Goal: Information Seeking & Learning: Check status

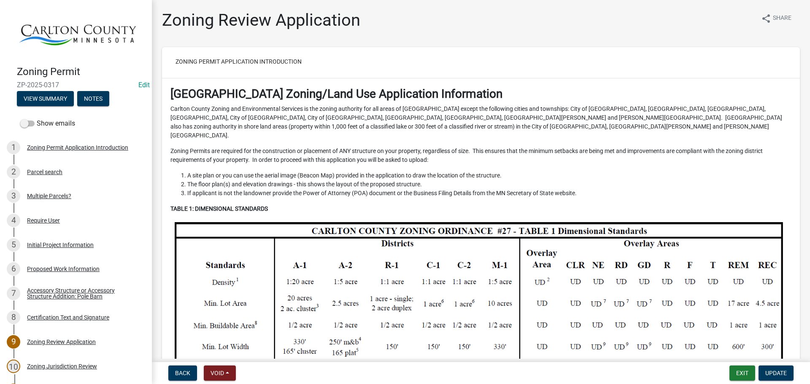
scroll to position [3795, 0]
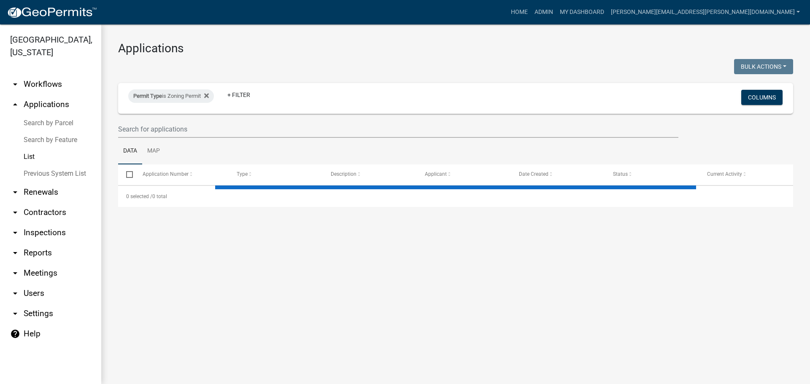
select select "3: 100"
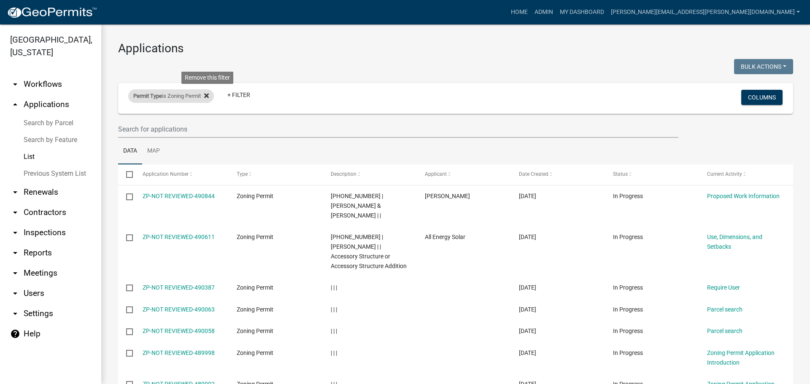
click at [209, 96] on icon at bounding box center [206, 95] width 5 height 7
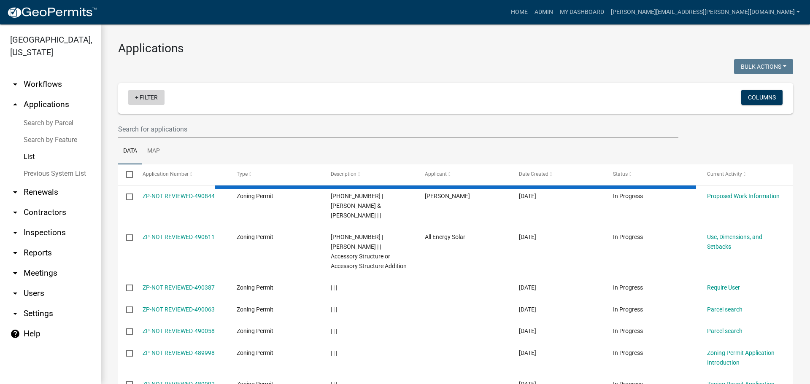
click at [139, 100] on link "+ Filter" at bounding box center [146, 97] width 36 height 15
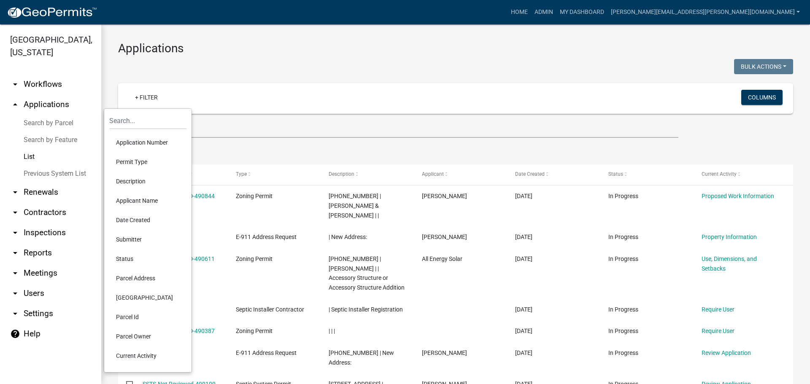
click at [144, 143] on li "Application Number" at bounding box center [147, 142] width 77 height 19
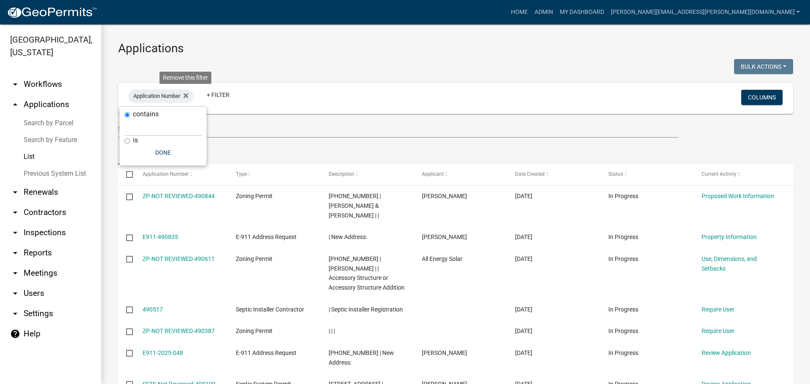
click at [188, 96] on icon at bounding box center [185, 95] width 5 height 5
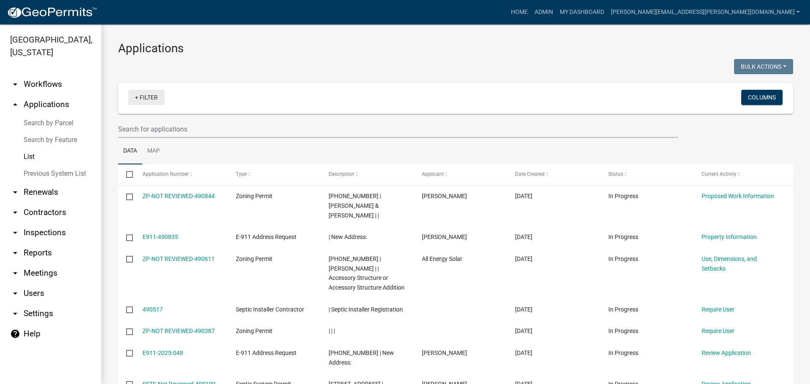
click at [144, 99] on link "+ Filter" at bounding box center [146, 97] width 36 height 15
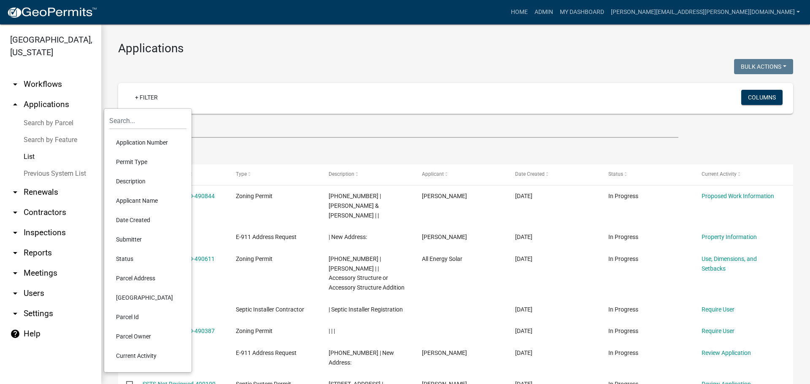
click at [137, 160] on li "Permit Type" at bounding box center [147, 161] width 77 height 19
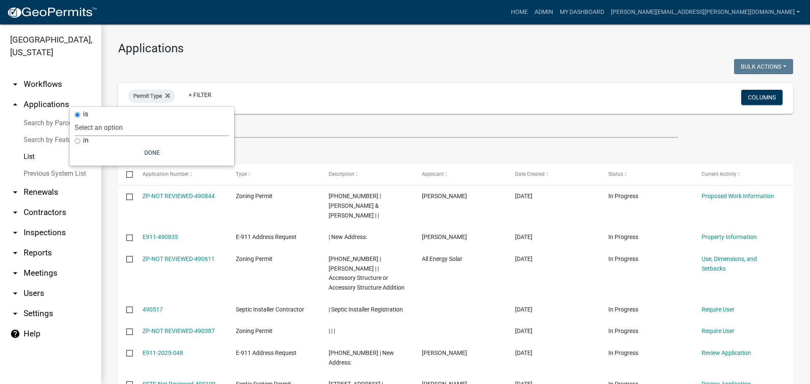
click at [126, 128] on select "Select an option Copy Of - Tax Data (Analyze available CAMA Fields) DRAFT - CUP…" at bounding box center [152, 127] width 154 height 17
select select "89aa8290-0064-4f09-b800-24f466b336c2"
click at [107, 119] on select "Select an option Copy Of - Tax Data (Analyze available CAMA Fields) DRAFT - CUP…" at bounding box center [152, 127] width 154 height 17
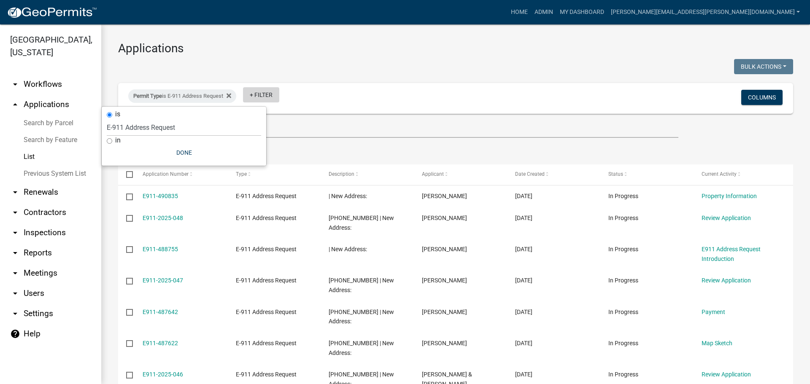
click at [262, 97] on link "+ Filter" at bounding box center [261, 94] width 36 height 15
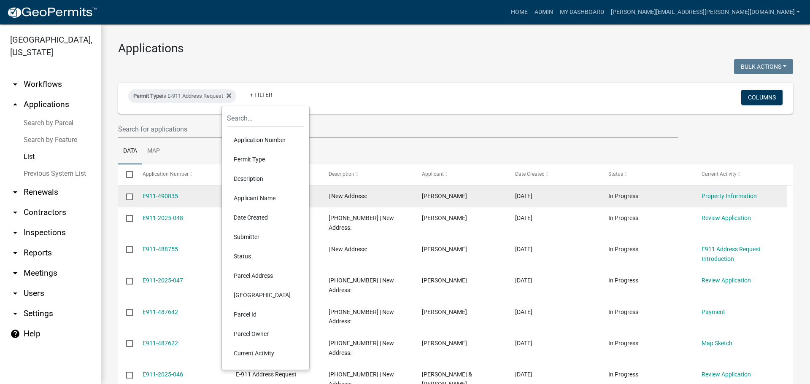
click at [251, 197] on li "Applicant Name" at bounding box center [265, 197] width 77 height 19
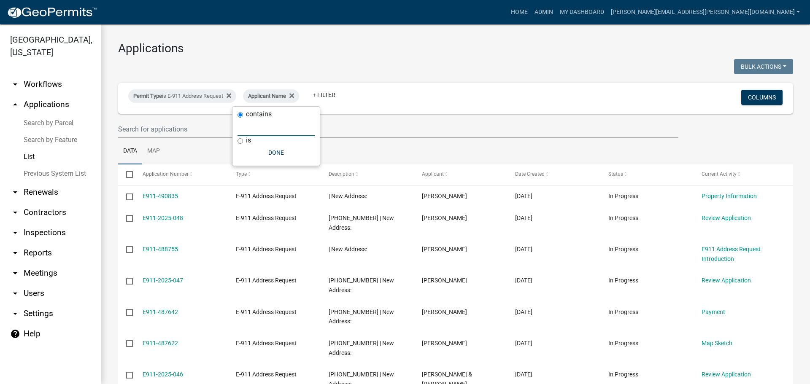
click at [251, 129] on input "text" at bounding box center [275, 127] width 77 height 17
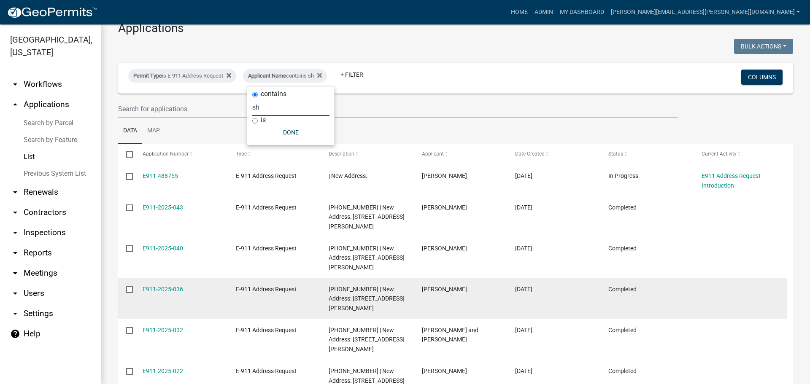
scroll to position [30, 0]
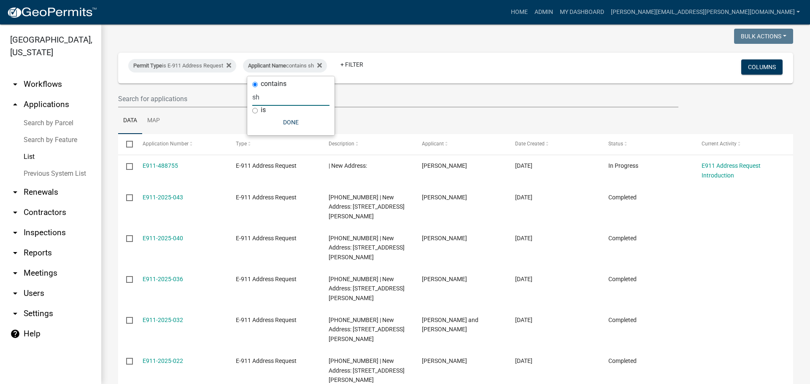
click at [283, 100] on input "sh" at bounding box center [290, 97] width 77 height 17
type input "s"
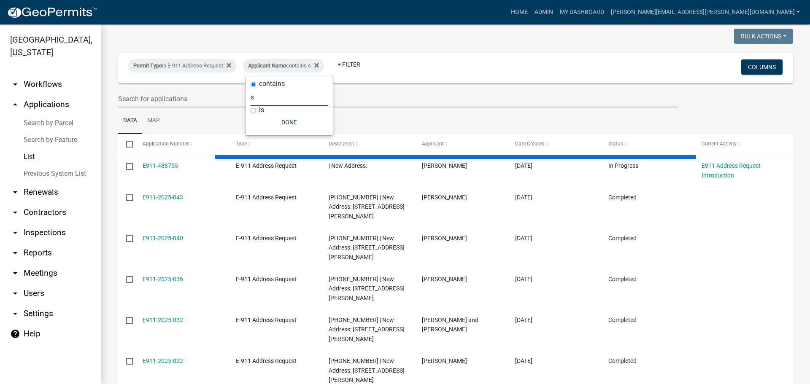
select select "3: 100"
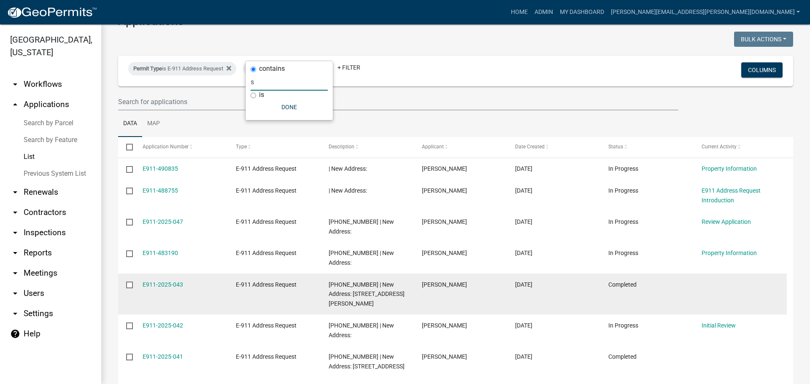
scroll to position [84, 0]
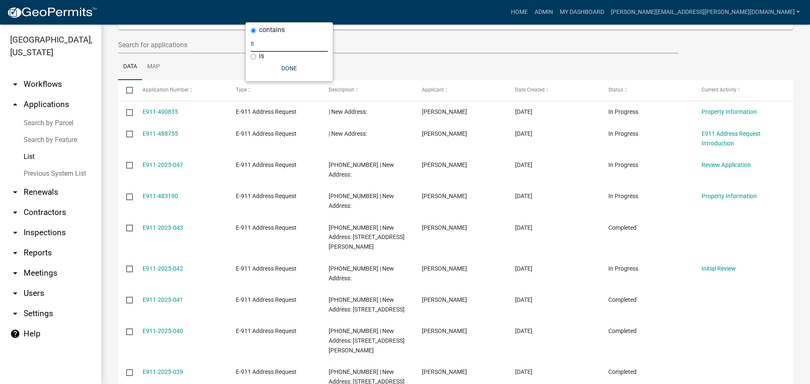
type input "s"
drag, startPoint x: 268, startPoint y: 46, endPoint x: 245, endPoint y: 46, distance: 23.2
click at [245, 46] on body "Internet Explorer does NOT work with GeoPermits. Get a new browser for more sec…" at bounding box center [405, 192] width 810 height 384
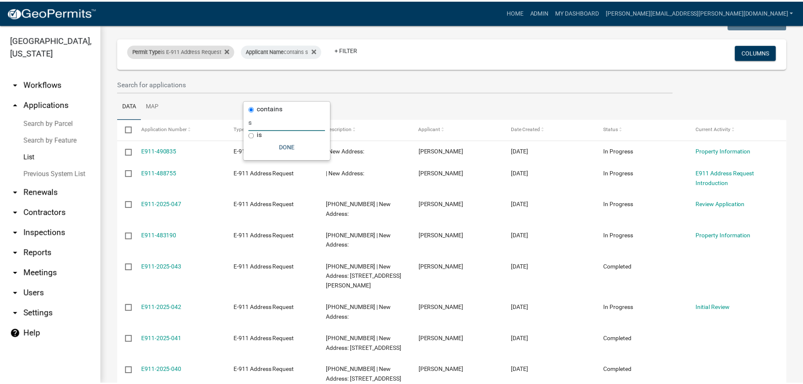
scroll to position [0, 0]
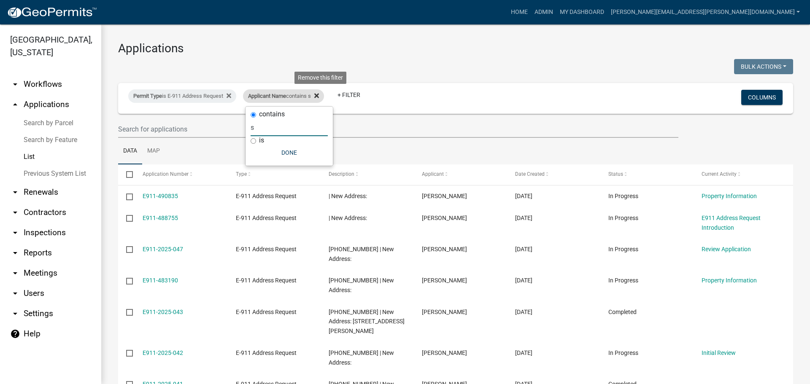
click at [319, 96] on icon at bounding box center [316, 95] width 5 height 5
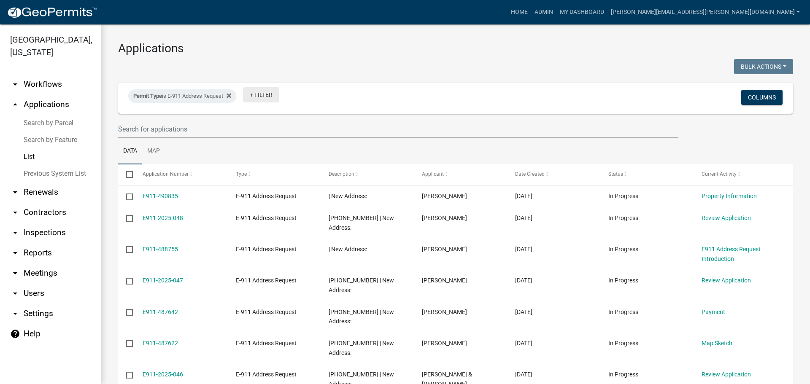
click at [266, 96] on link "+ Filter" at bounding box center [261, 94] width 36 height 15
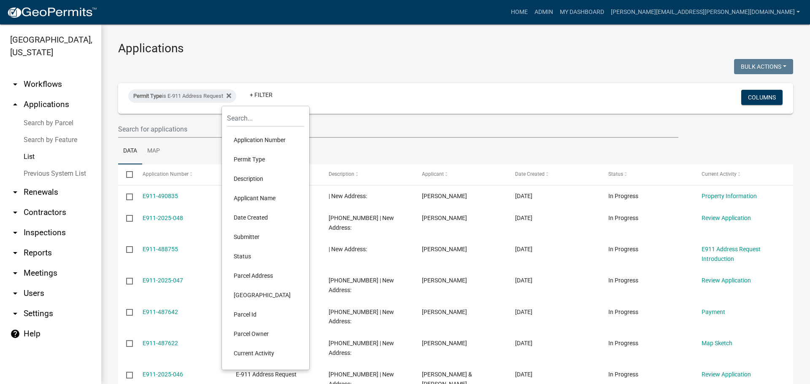
click at [247, 315] on li "Parcel Id" at bounding box center [265, 314] width 77 height 19
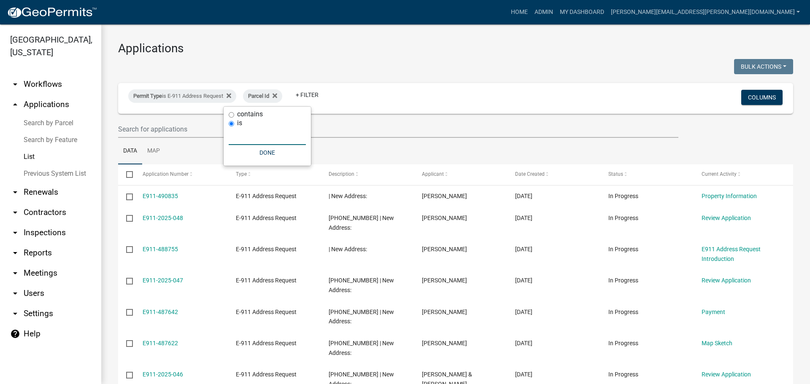
click at [248, 138] on input "text" at bounding box center [267, 136] width 77 height 17
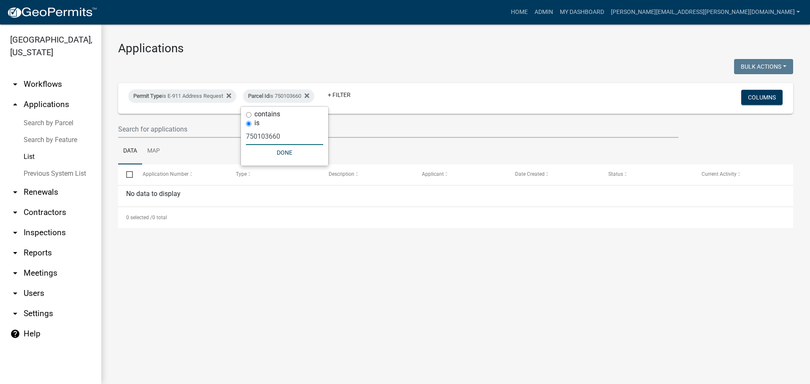
type input "750103660"
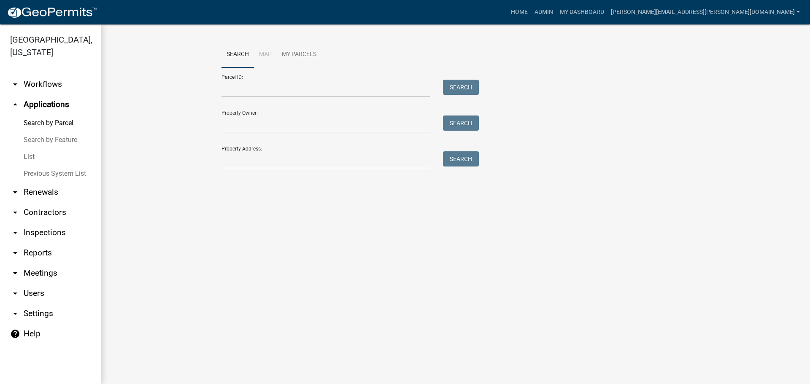
click at [28, 156] on link "List" at bounding box center [50, 156] width 101 height 17
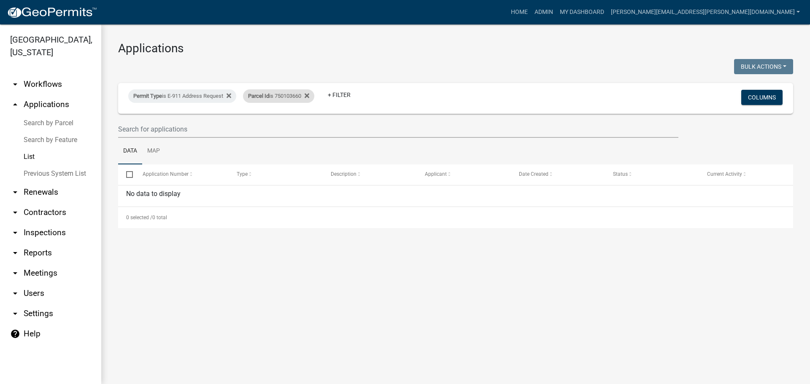
click at [314, 97] on div "Parcel Id is 750103660" at bounding box center [278, 95] width 71 height 13
click at [309, 94] on icon at bounding box center [306, 95] width 5 height 7
select select "3: 100"
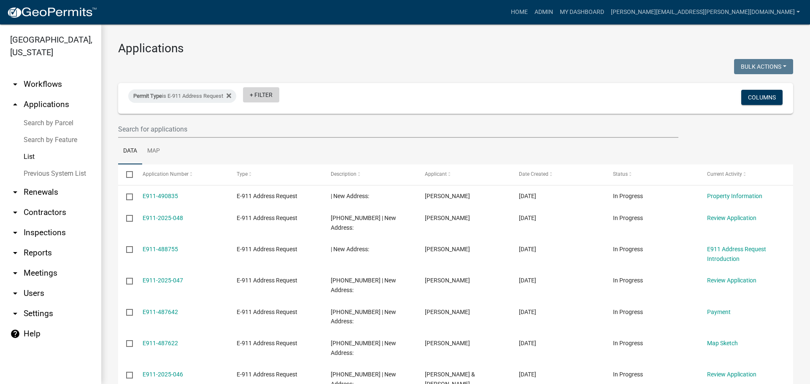
click at [270, 97] on link "+ Filter" at bounding box center [261, 94] width 36 height 15
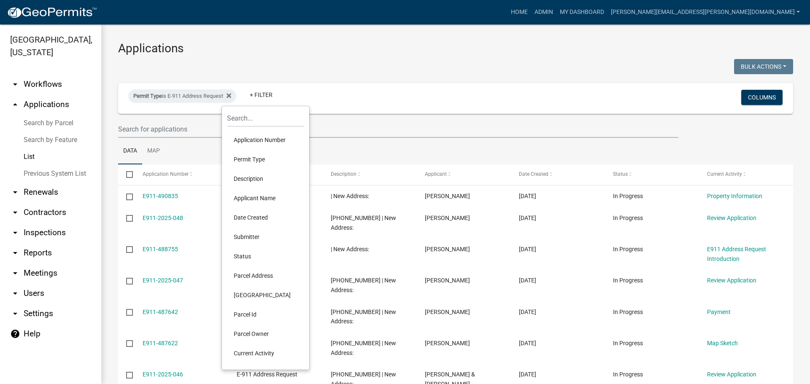
click at [240, 194] on li "Applicant Name" at bounding box center [265, 197] width 77 height 19
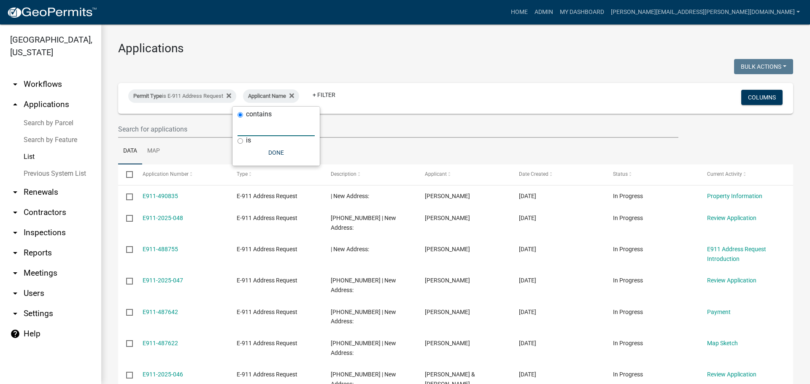
click at [251, 128] on input "text" at bounding box center [275, 127] width 77 height 17
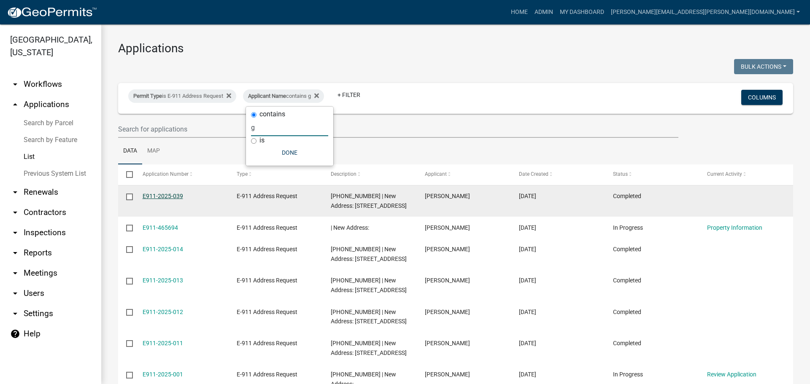
type input "g"
click at [178, 197] on link "E911-2025-039" at bounding box center [163, 196] width 40 height 7
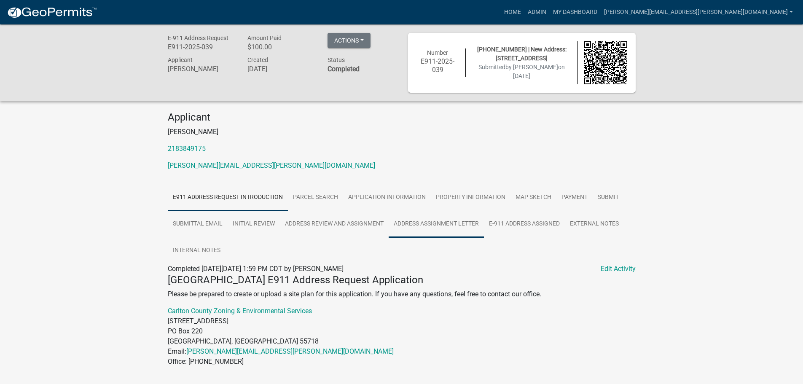
click at [450, 222] on link "Address Assignment Letter" at bounding box center [436, 224] width 95 height 27
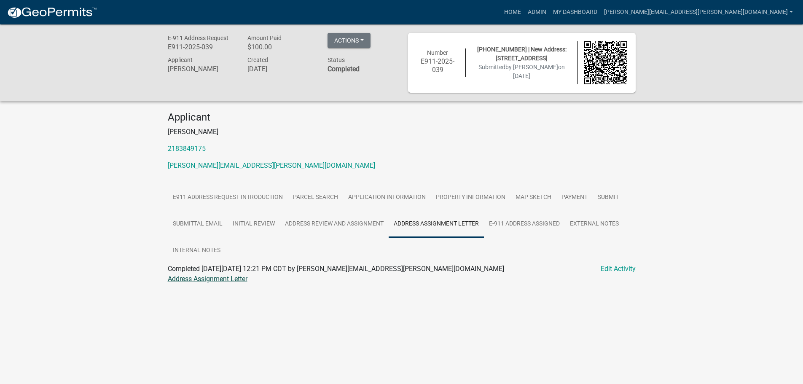
click at [192, 279] on link "Address Assignment Letter" at bounding box center [208, 279] width 80 height 8
click at [260, 193] on link "E911 Address Request Introduction" at bounding box center [228, 197] width 120 height 27
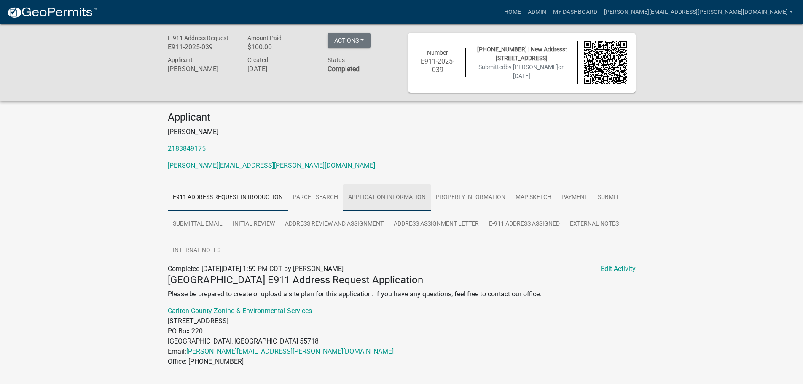
click at [401, 193] on link "Application Information" at bounding box center [387, 197] width 88 height 27
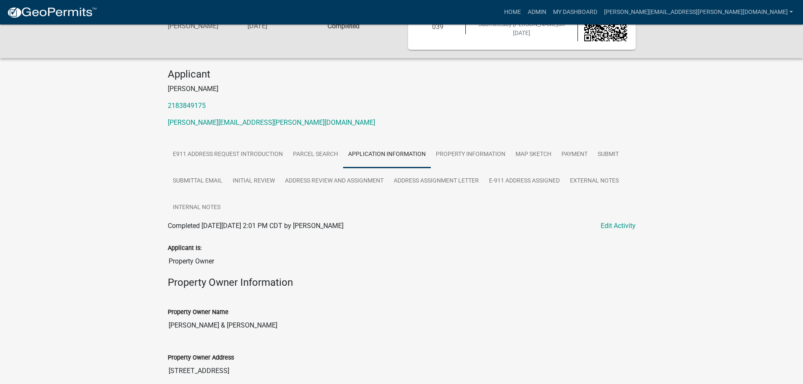
scroll to position [42, 0]
click at [424, 181] on link "Address Assignment Letter" at bounding box center [436, 182] width 95 height 27
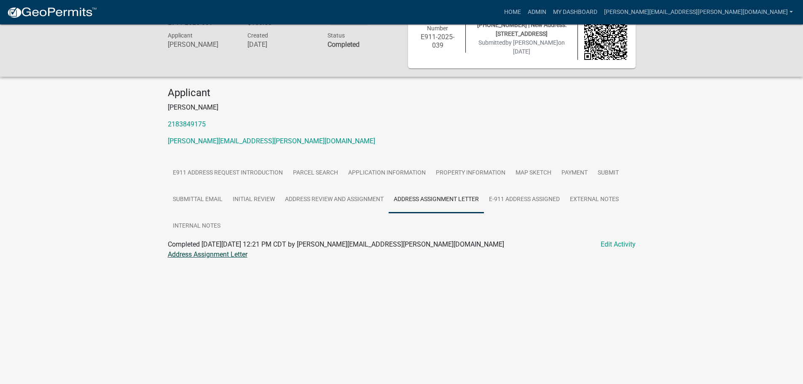
click at [210, 256] on link "Address Assignment Letter" at bounding box center [208, 254] width 80 height 8
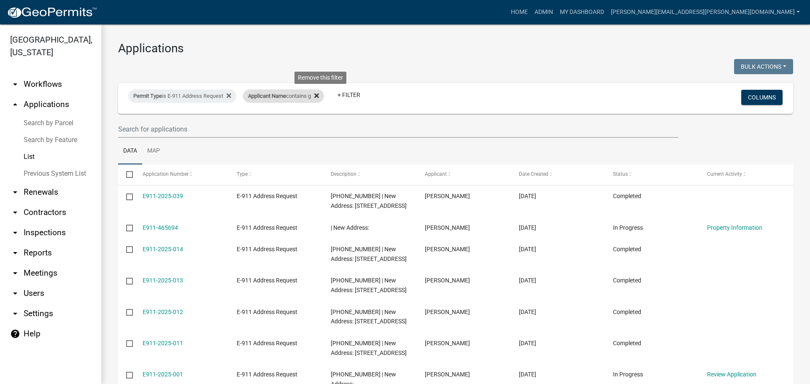
click at [324, 97] on div "Applicant Name contains g Remove this filter" at bounding box center [283, 95] width 81 height 13
click at [319, 95] on icon at bounding box center [316, 95] width 5 height 5
select select "3: 100"
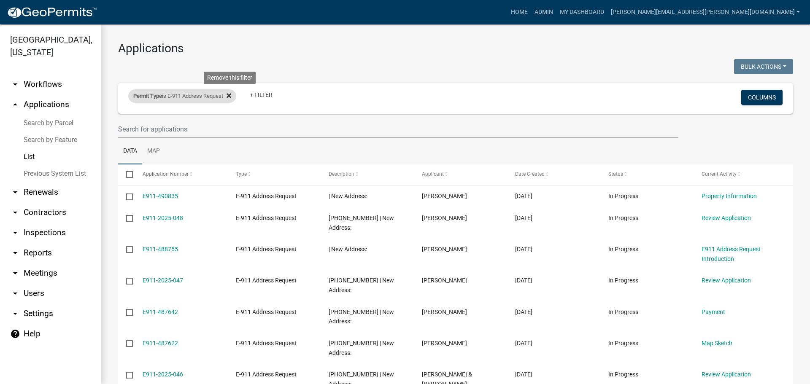
click at [231, 94] on icon at bounding box center [228, 95] width 5 height 7
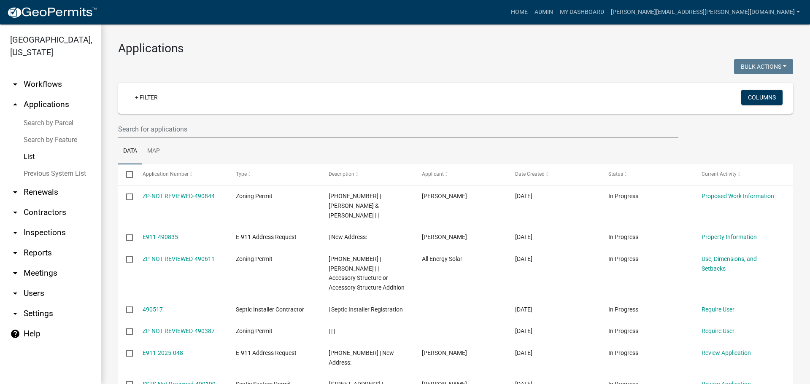
click at [28, 153] on link "List" at bounding box center [50, 156] width 101 height 17
click at [149, 99] on link "+ Filter" at bounding box center [146, 97] width 36 height 15
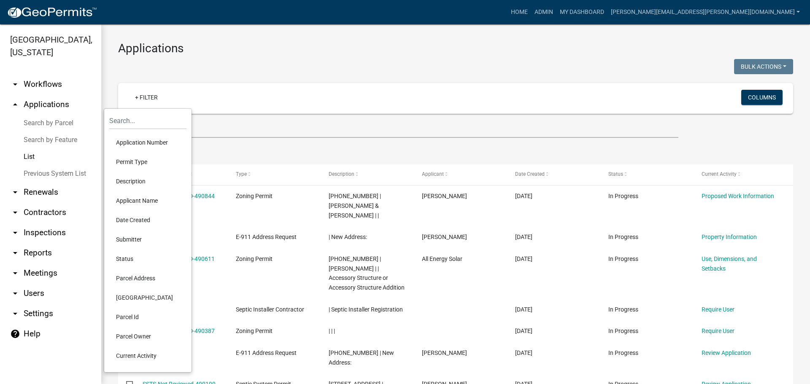
click at [137, 160] on li "Permit Type" at bounding box center [147, 161] width 77 height 19
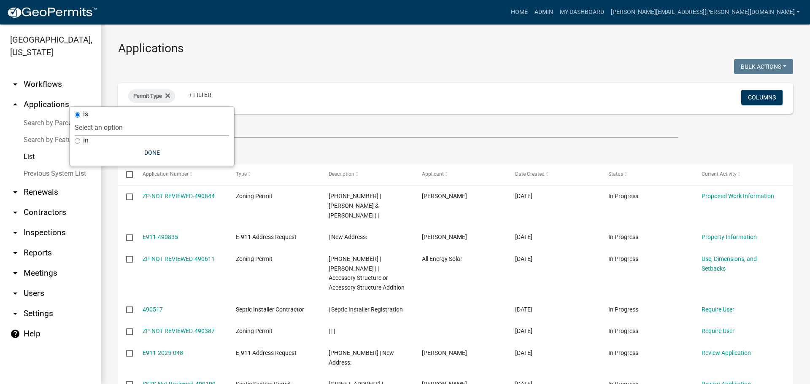
click at [132, 127] on select "Select an option Copy Of - Tax Data (Analyze available CAMA Fields) DRAFT - CUP…" at bounding box center [152, 127] width 154 height 17
select select "4ea715b7-1725-4cb7-82be-3d693945ff20"
click at [119, 119] on select "Select an option Copy Of - Tax Data (Analyze available CAMA Fields) DRAFT - CUP…" at bounding box center [152, 127] width 154 height 17
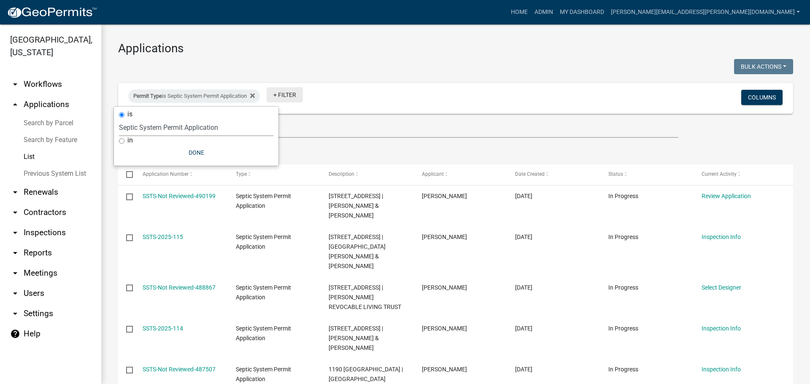
click at [287, 92] on link "+ Filter" at bounding box center [284, 94] width 36 height 15
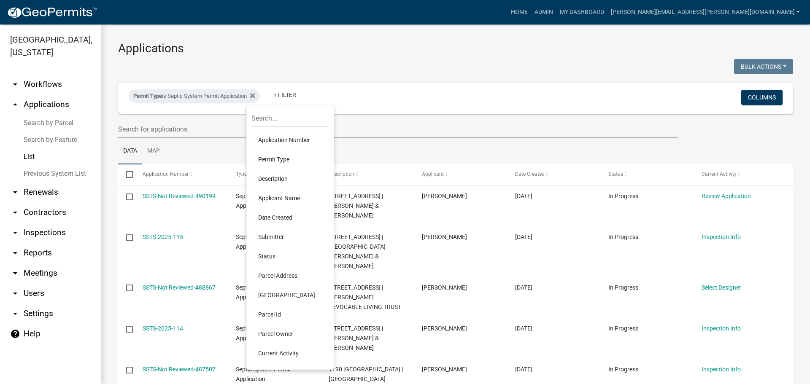
click at [266, 198] on li "Applicant Name" at bounding box center [289, 197] width 77 height 19
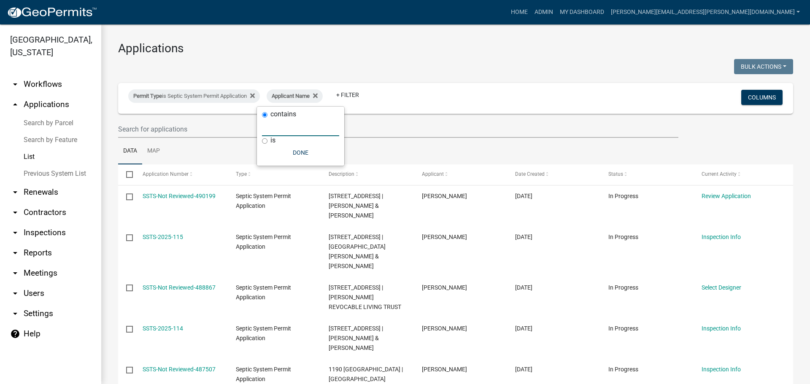
click at [273, 132] on input "text" at bounding box center [300, 127] width 77 height 17
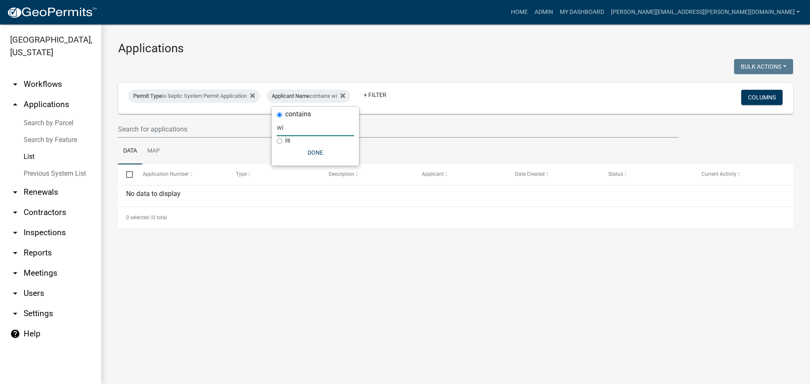
type input "w"
select select "3: 100"
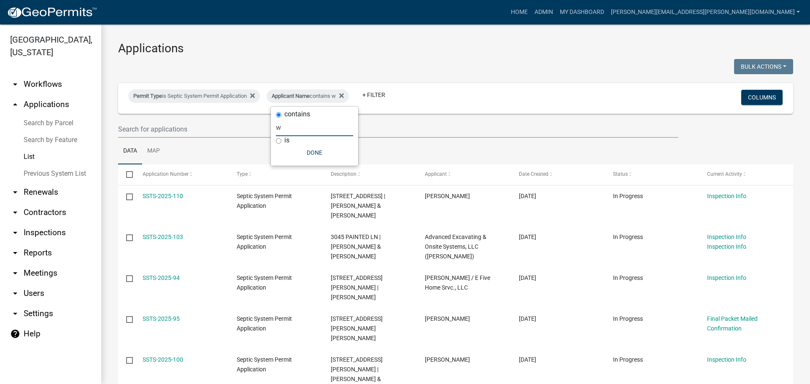
type input "w"
